Goal: Check status

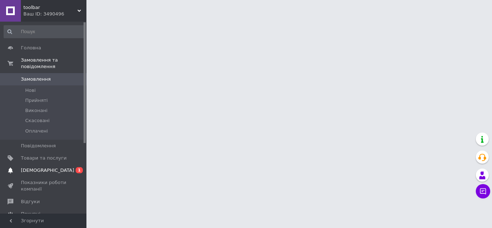
click at [60, 167] on span "[DEMOGRAPHIC_DATA]" at bounding box center [44, 170] width 46 height 6
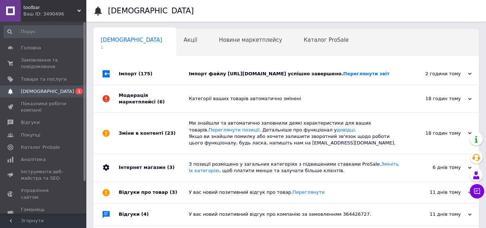
click at [144, 85] on div "Імпорт (175)" at bounding box center [154, 74] width 70 height 22
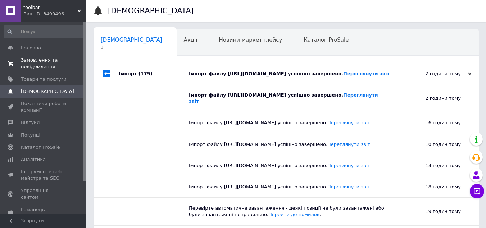
click at [42, 60] on span "Замовлення та повідомлення" at bounding box center [44, 63] width 46 height 13
